Goal: Task Accomplishment & Management: Manage account settings

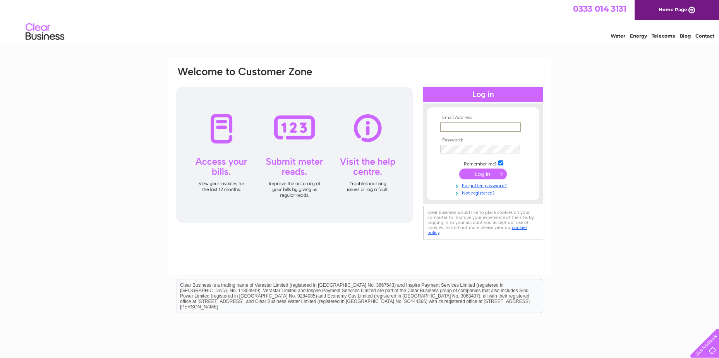
click at [494, 127] on input "text" at bounding box center [480, 126] width 81 height 9
type input "[EMAIL_ADDRESS][DOMAIN_NAME]"
drag, startPoint x: 515, startPoint y: 126, endPoint x: 414, endPoint y: 124, distance: 100.7
click at [414, 124] on div "Email Address: derwyn_sol@yahoo.com Password:" at bounding box center [359, 153] width 369 height 175
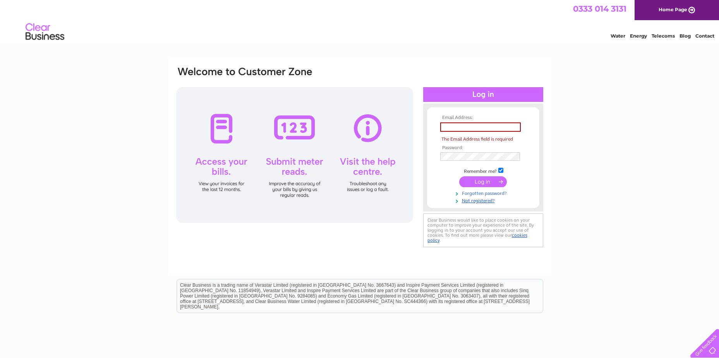
click at [480, 192] on link "Forgotten password?" at bounding box center [484, 192] width 88 height 7
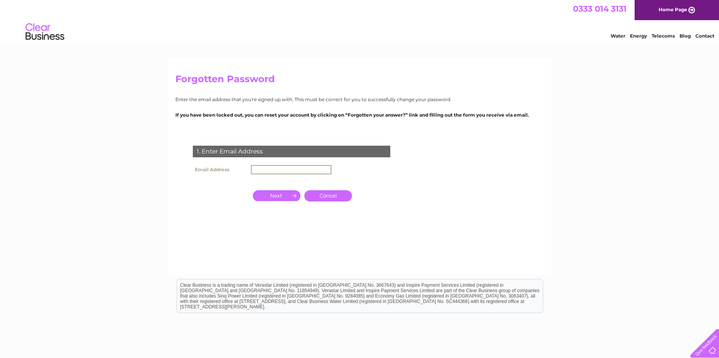
click at [284, 166] on input "text" at bounding box center [291, 169] width 81 height 9
click at [276, 195] on input "button" at bounding box center [277, 195] width 48 height 11
drag, startPoint x: 328, startPoint y: 170, endPoint x: 215, endPoint y: 171, distance: 113.1
click at [214, 170] on tr "Email Address [EMAIL_ADDRESS][DOMAIN_NAME]" at bounding box center [262, 169] width 143 height 13
type input "[EMAIL_ADDRESS][DOMAIN_NAME]"
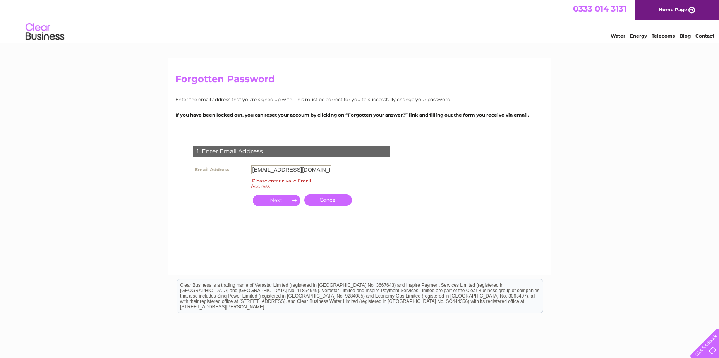
click at [272, 196] on input "button" at bounding box center [277, 200] width 48 height 11
drag, startPoint x: 327, startPoint y: 169, endPoint x: 342, endPoint y: 168, distance: 15.6
click at [342, 168] on div "1. Enter Email Address Email Address [EMAIL_ADDRESS][DOMAIN_NAME] Please enter …" at bounding box center [293, 188] width 236 height 101
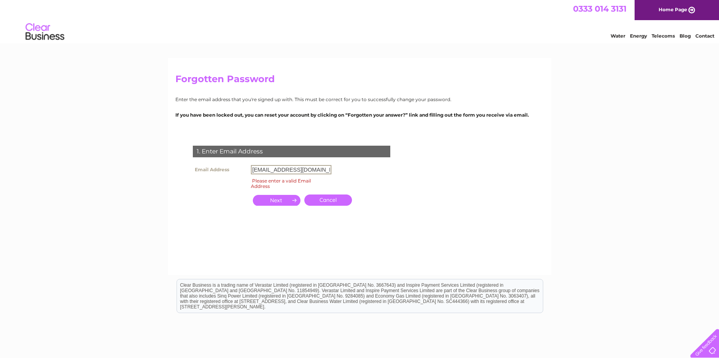
click at [355, 170] on div "1. Enter Email Address Email Address [EMAIL_ADDRESS][DOMAIN_NAME] Please enter …" at bounding box center [293, 188] width 236 height 101
click at [277, 196] on input "button" at bounding box center [277, 200] width 48 height 11
click at [278, 198] on input "button" at bounding box center [277, 200] width 48 height 11
click at [681, 10] on link "Home Page" at bounding box center [677, 10] width 84 height 20
